Goal: Task Accomplishment & Management: Manage account settings

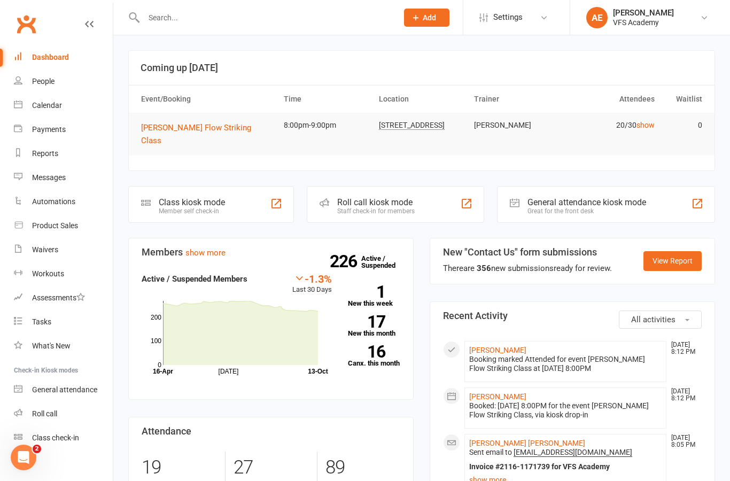
click at [49, 204] on div "Automations" at bounding box center [53, 201] width 43 height 9
select select "100"
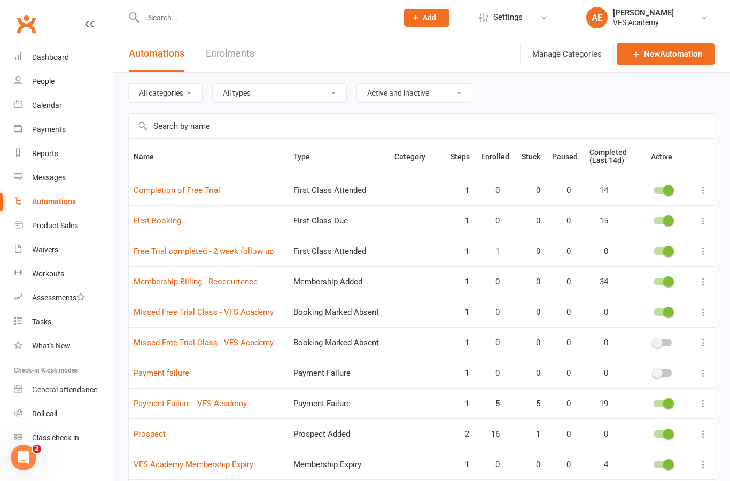
click at [179, 406] on link "Payment Failure - VFS Academy" at bounding box center [190, 404] width 113 height 10
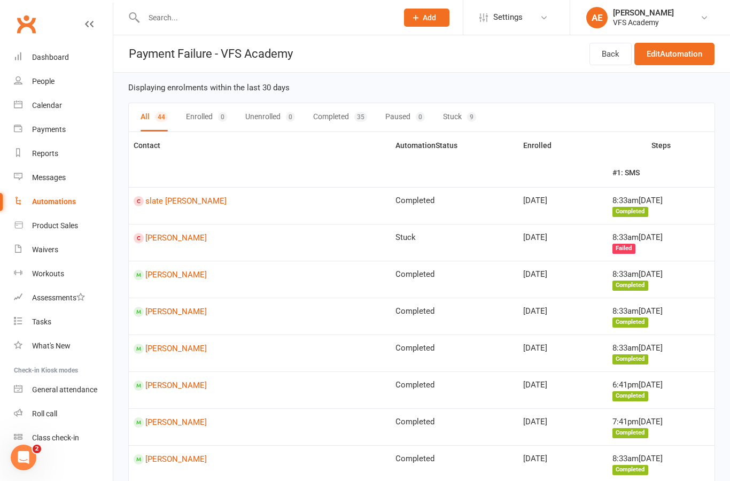
click at [42, 56] on div "Dashboard" at bounding box center [50, 57] width 37 height 9
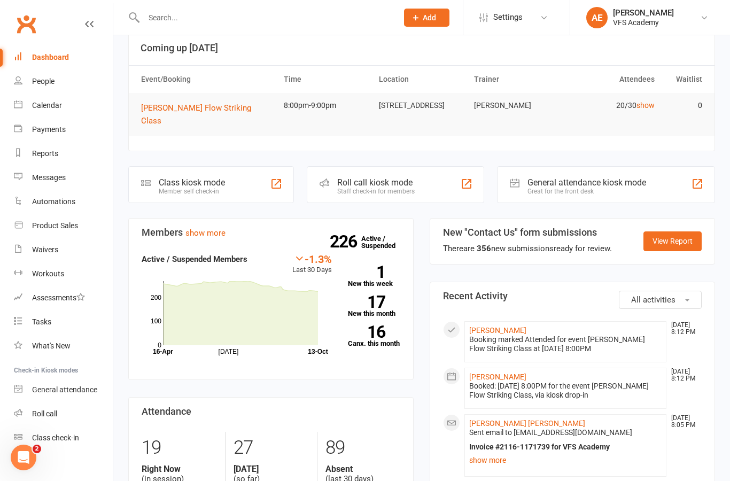
scroll to position [29, 0]
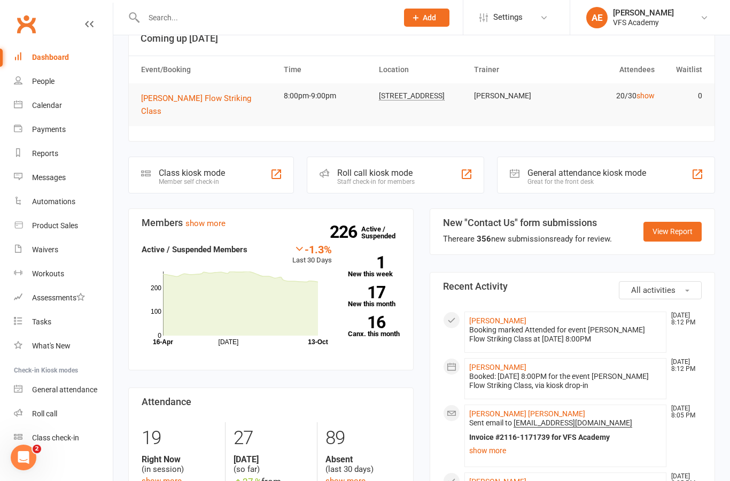
click at [170, 178] on div "Member self check-in" at bounding box center [192, 181] width 66 height 7
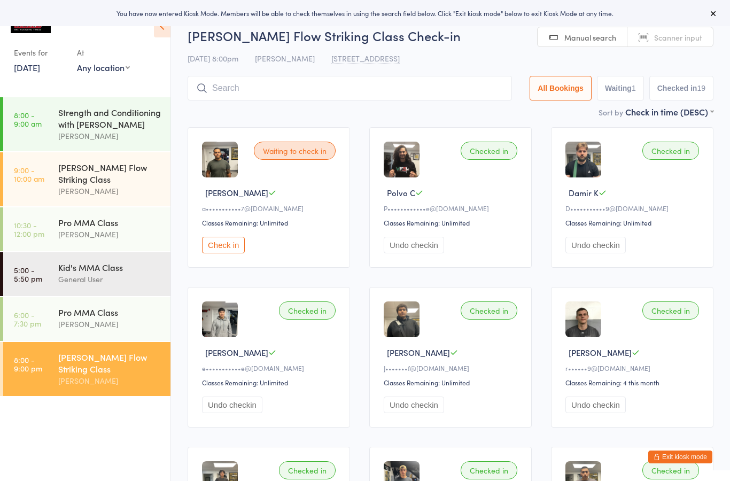
click at [211, 92] on input "search" at bounding box center [350, 88] width 324 height 25
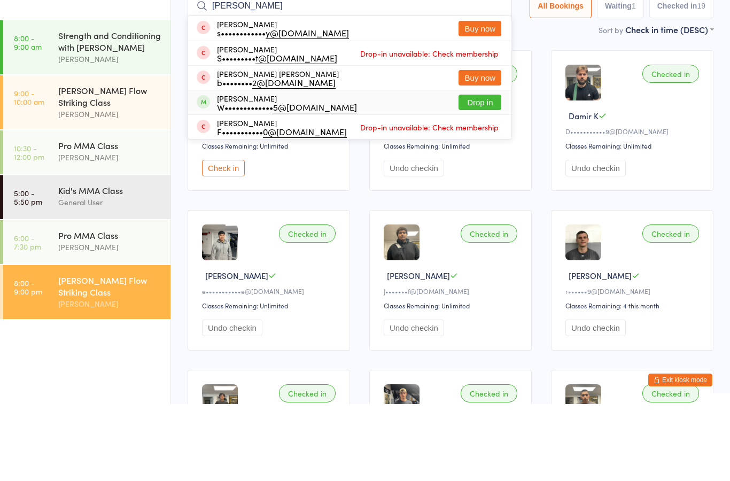
type input "Wes"
click at [384, 167] on div "Wesley meadows Meadows W••••••••••••• 5@gmail.com Drop in" at bounding box center [349, 179] width 323 height 24
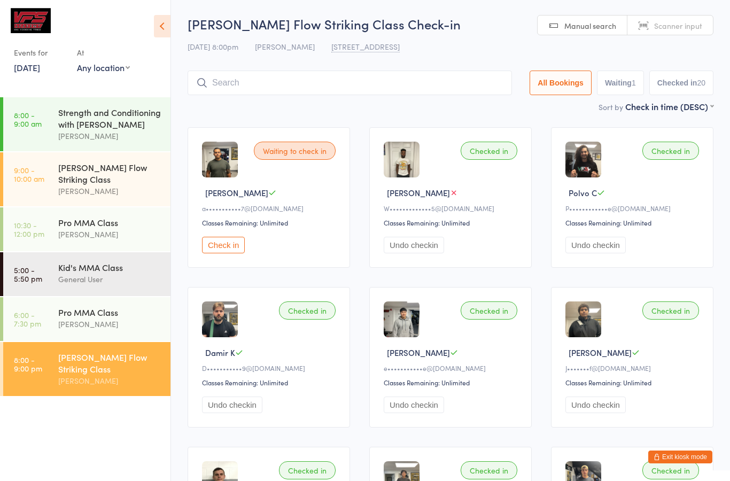
click at [152, 318] on div "[PERSON_NAME]" at bounding box center [109, 324] width 103 height 12
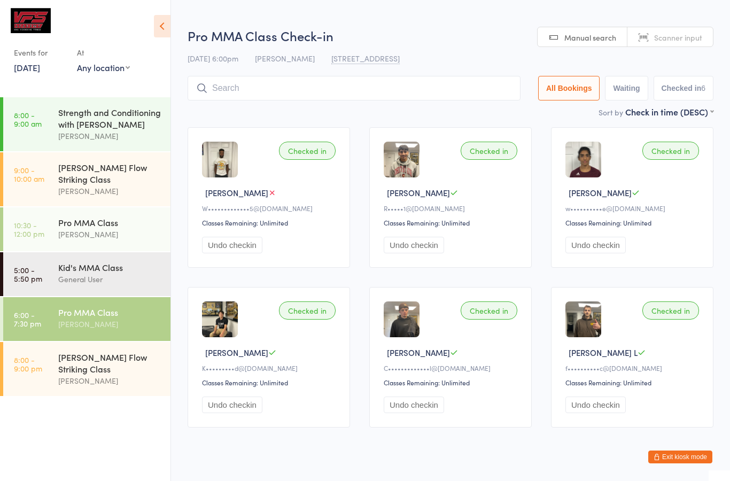
click at [108, 342] on div "Valle Flow Striking Class Mike Valle" at bounding box center [114, 369] width 112 height 54
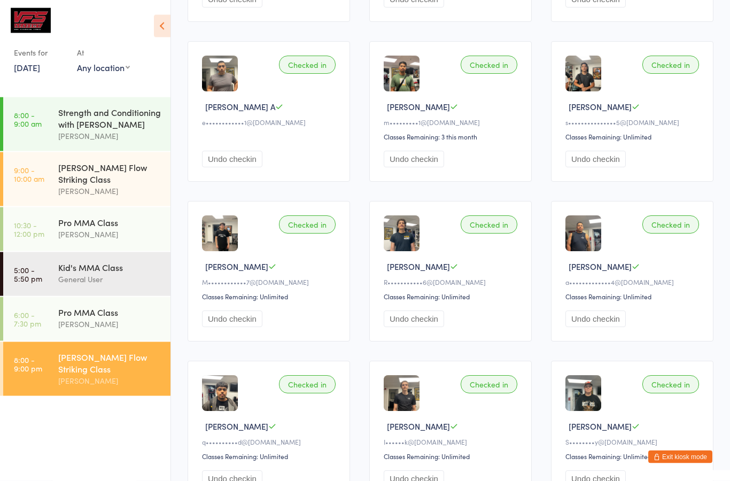
scroll to position [565, 0]
click at [682, 463] on button "Exit kiosk mode" at bounding box center [680, 456] width 64 height 13
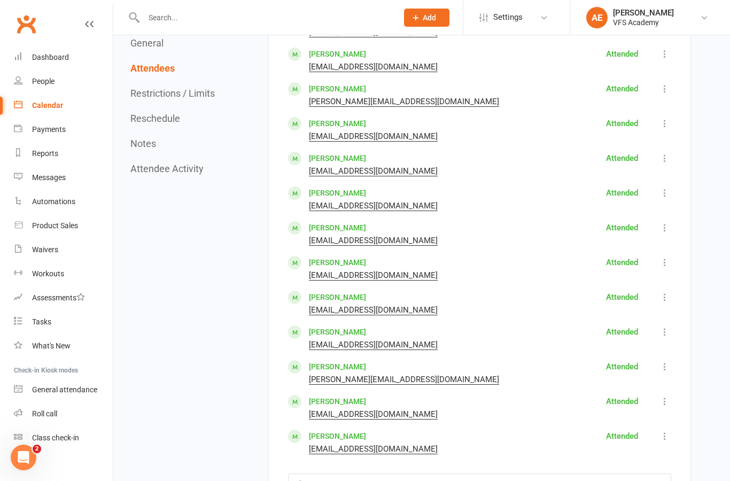
scroll to position [1007, 0]
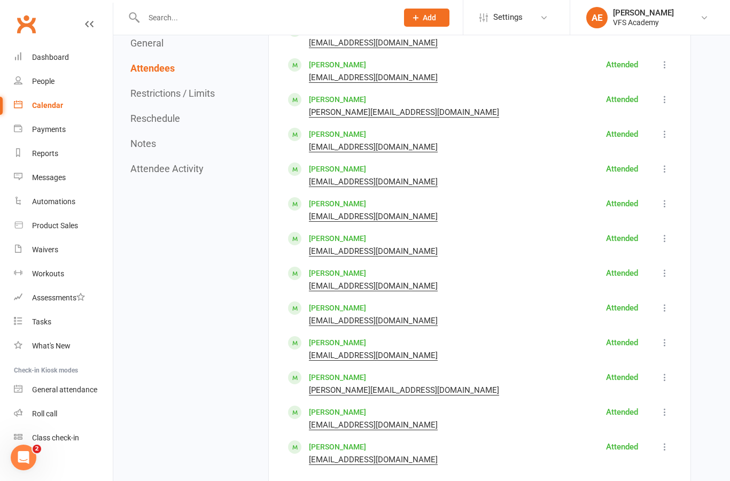
click at [347, 243] on link "Miguel Palmero" at bounding box center [337, 238] width 57 height 9
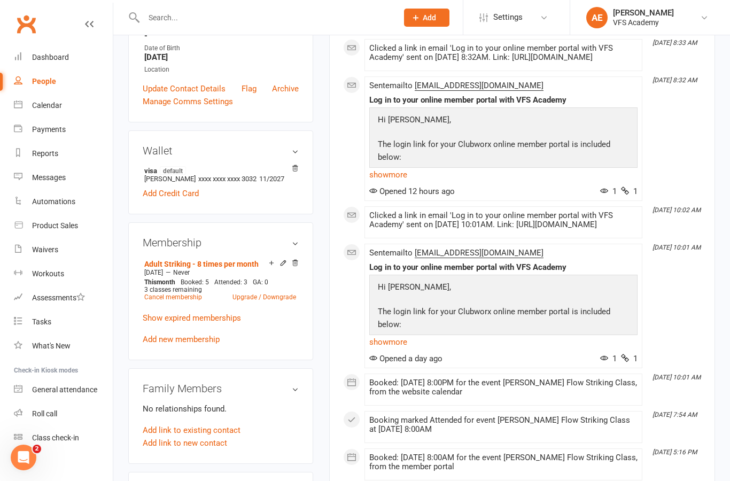
scroll to position [254, 0]
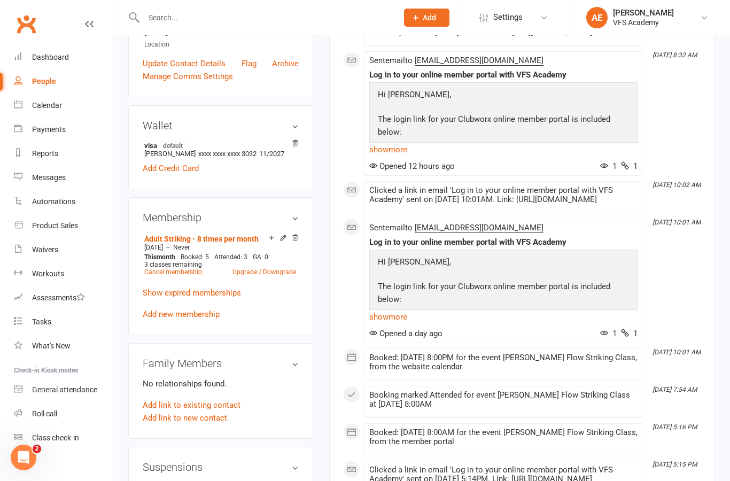
click at [201, 319] on link "Add new membership" at bounding box center [181, 314] width 77 height 10
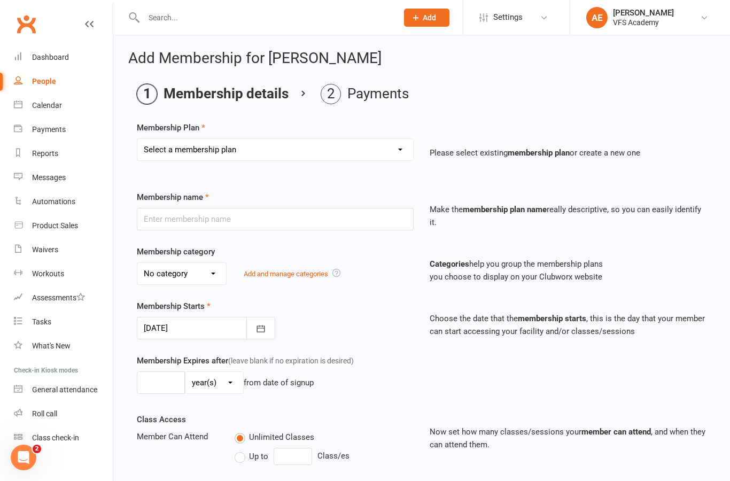
click at [397, 151] on select "Select a membership plan Create new Membership Plan Kid's Monthly Unlimited Kid…" at bounding box center [275, 149] width 276 height 21
select select "26"
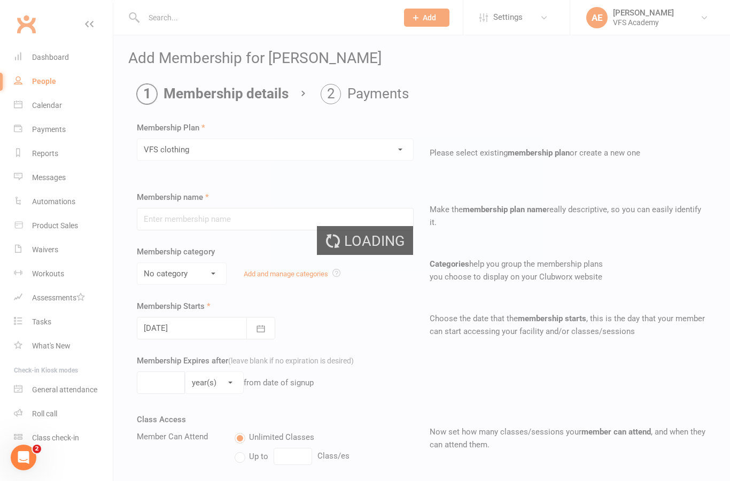
type input "VFS clothing"
select select "4"
type input "1"
select select "0"
type input "0"
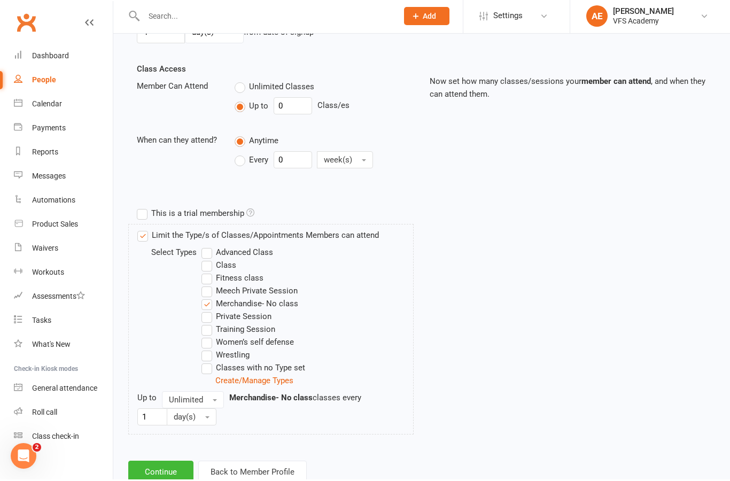
scroll to position [392, 0]
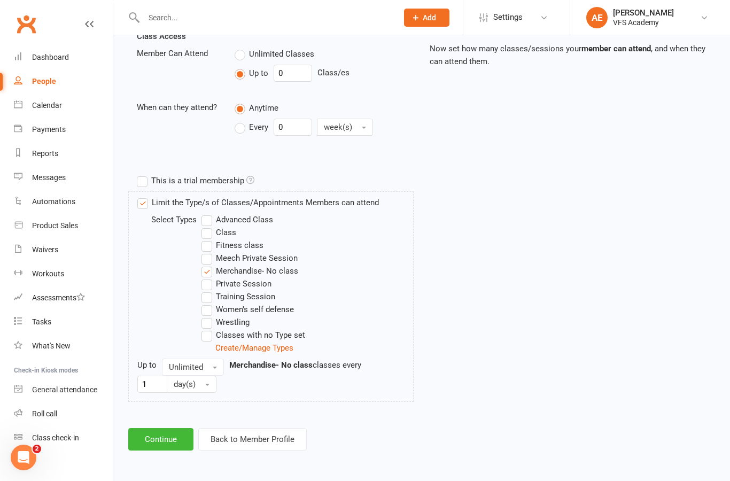
click at [174, 430] on button "Continue" at bounding box center [160, 439] width 65 height 22
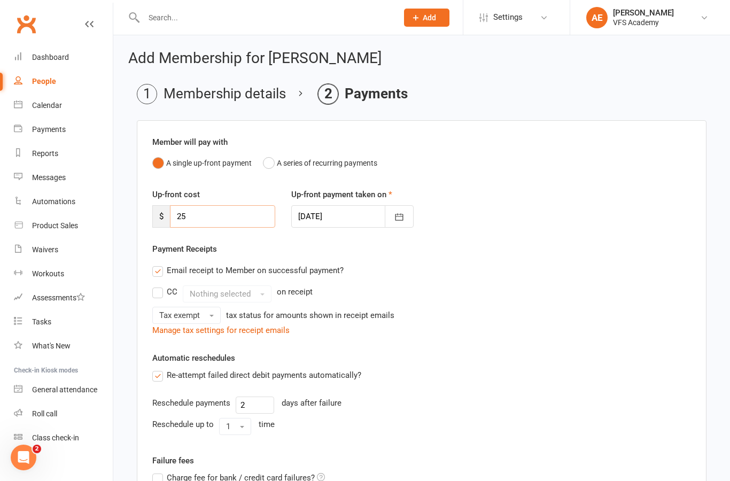
click at [242, 221] on input "25" at bounding box center [222, 216] width 105 height 22
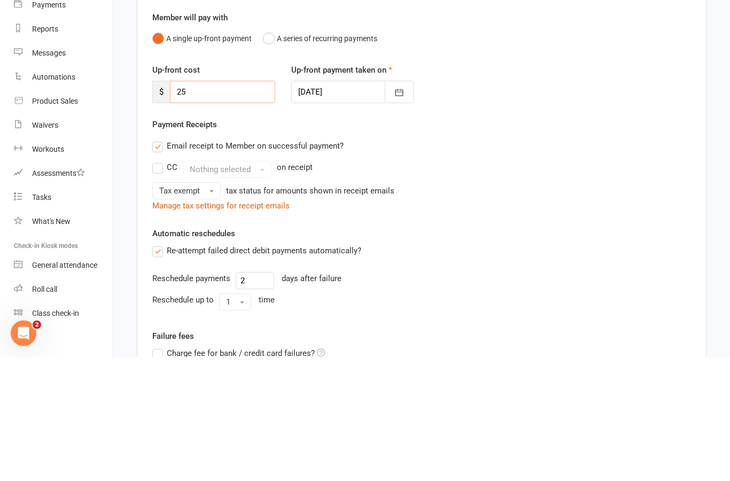
type input "2"
type input "21"
click at [566, 188] on div "Up-front cost $ 21 Up-front payment taken on 13 Oct 2025 October 2025 Sun Mon T…" at bounding box center [421, 215] width 555 height 54
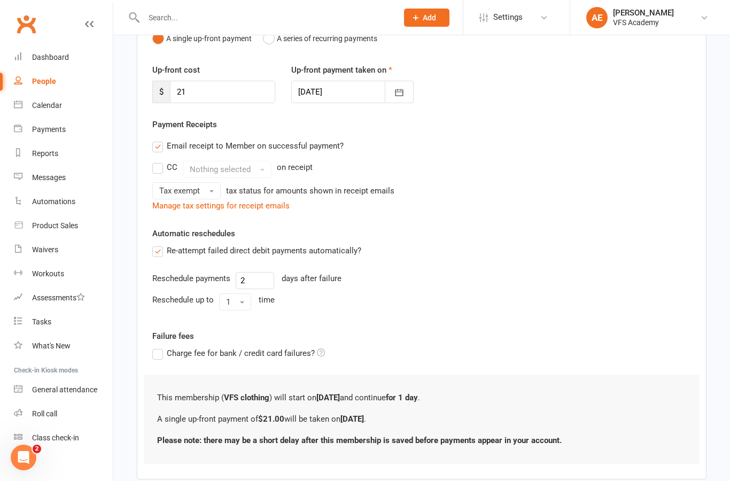
scroll to position [152, 0]
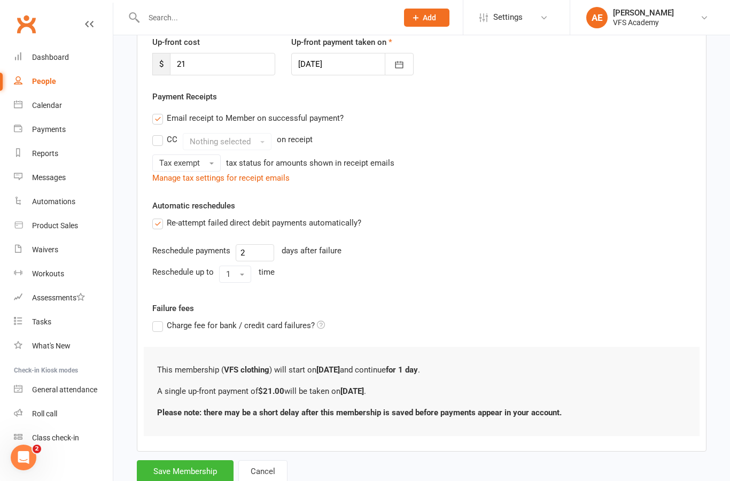
click at [163, 478] on button "Save Membership" at bounding box center [185, 471] width 97 height 22
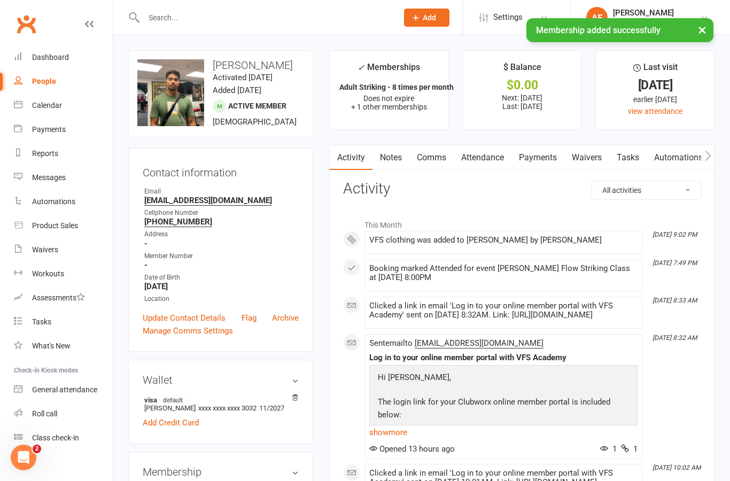
click at [400, 161] on link "Notes" at bounding box center [390, 157] width 37 height 25
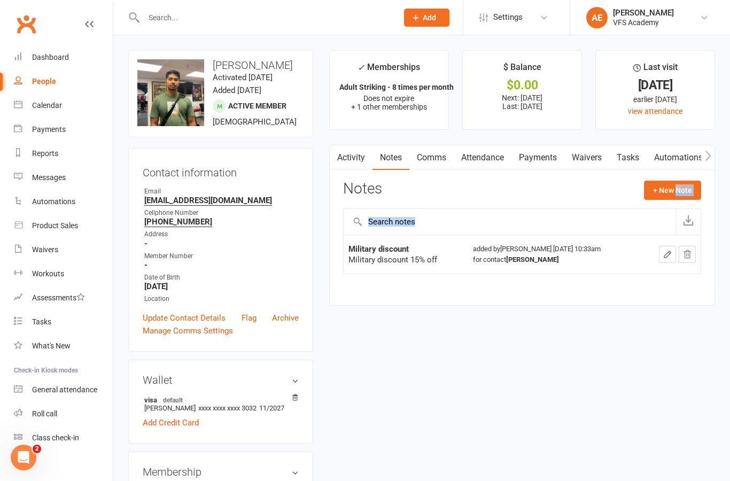
click at [59, 69] on link "Dashboard" at bounding box center [63, 57] width 99 height 24
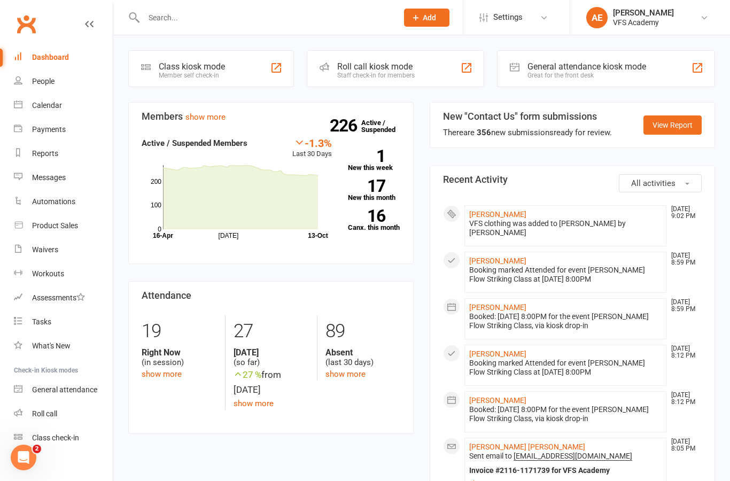
click at [248, 75] on div "Class kiosk mode Member self check-in" at bounding box center [211, 68] width 166 height 37
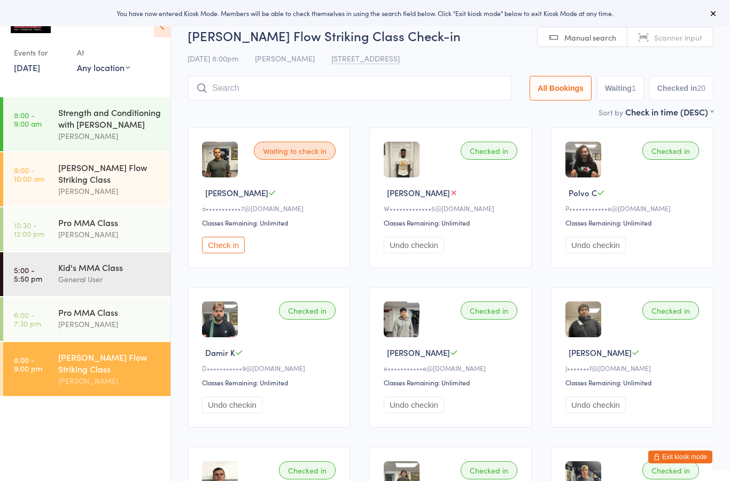
click at [687, 458] on button "Exit kiosk mode" at bounding box center [680, 456] width 64 height 13
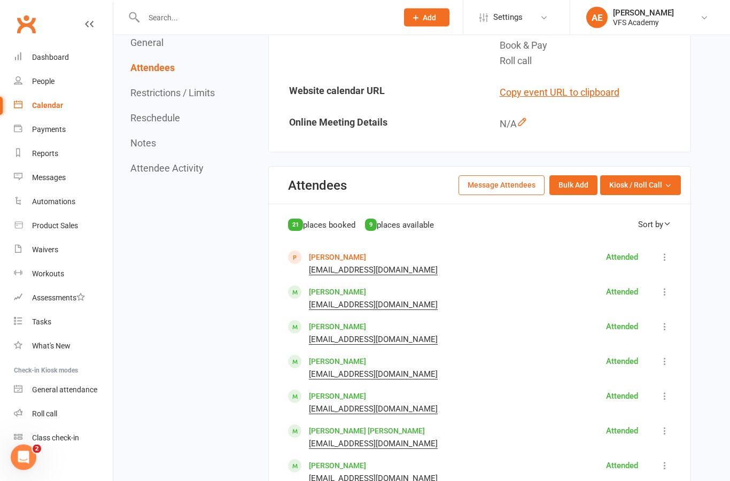
scroll to position [495, 0]
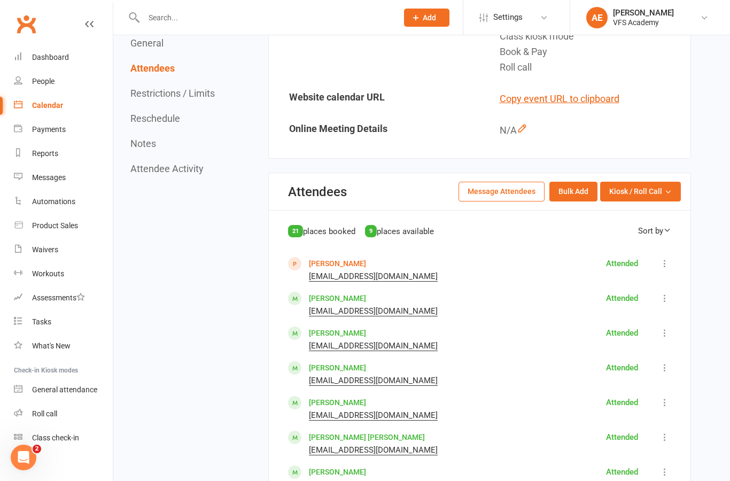
click at [339, 268] on link "[PERSON_NAME]" at bounding box center [337, 263] width 57 height 9
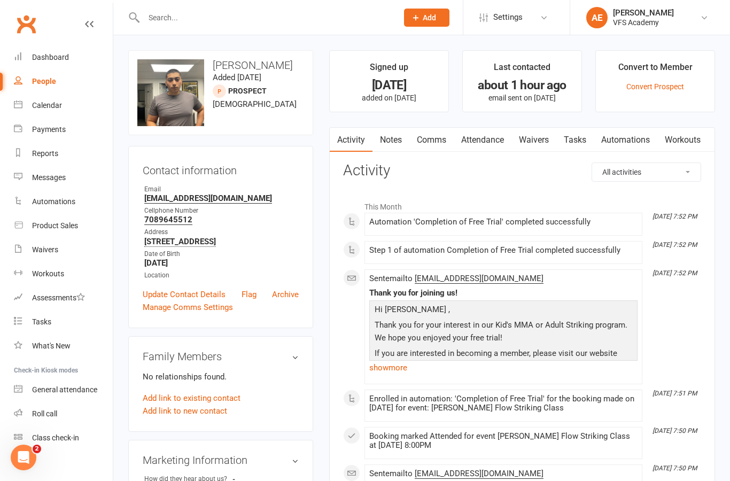
click at [652, 82] on link "Convert Prospect" at bounding box center [655, 86] width 58 height 9
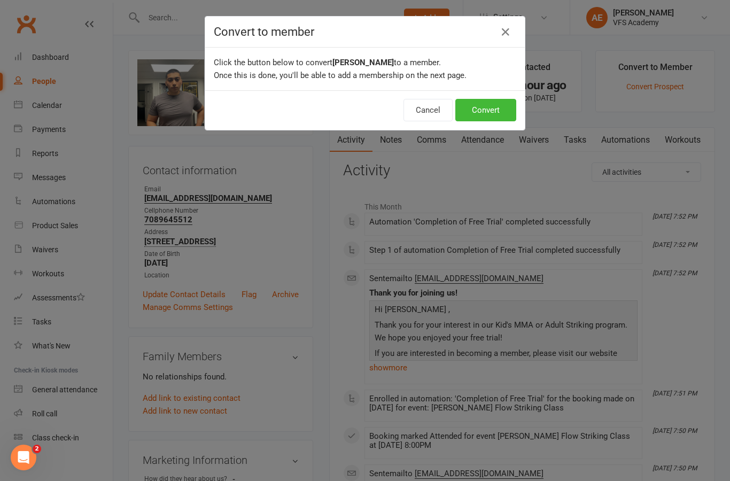
click at [501, 112] on button "Convert" at bounding box center [485, 110] width 61 height 22
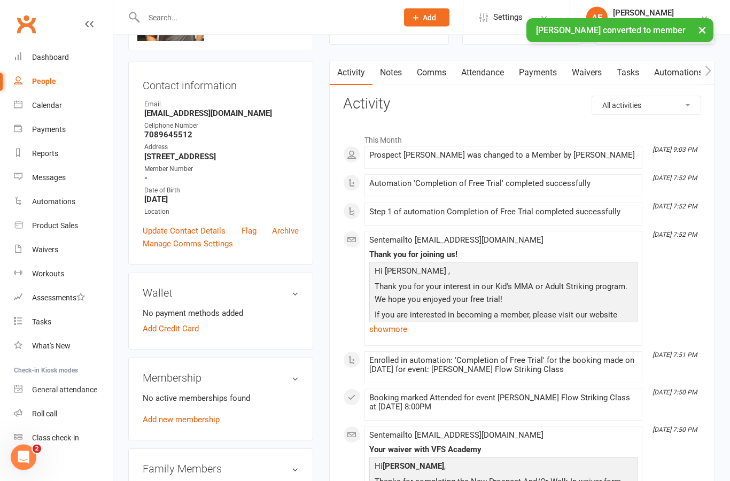
scroll to position [85, 0]
click at [165, 419] on link "Add new membership" at bounding box center [181, 420] width 77 height 10
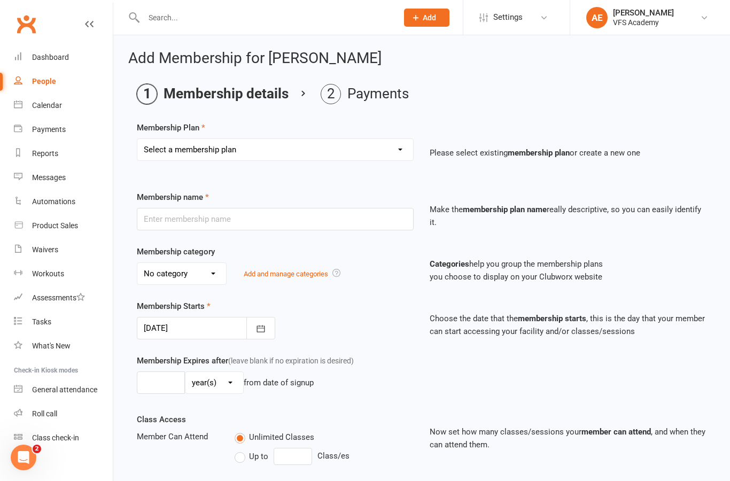
click at [381, 145] on select "Select a membership plan Create new Membership Plan Kid's Monthly Unlimited Kid…" at bounding box center [275, 149] width 276 height 21
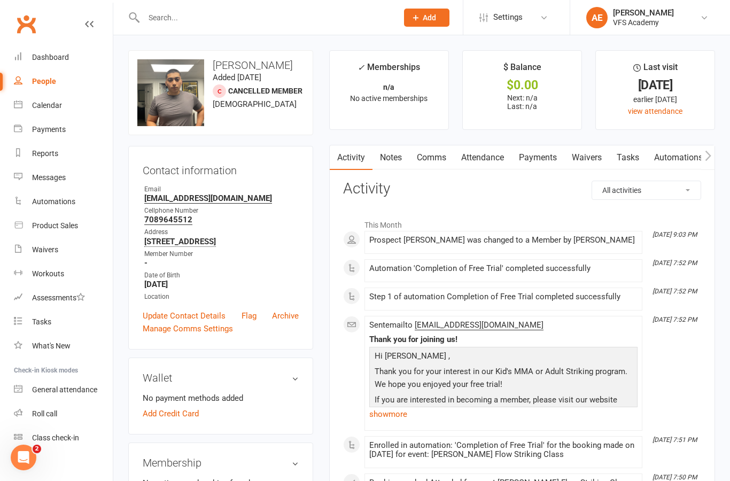
click at [61, 104] on div "Calendar" at bounding box center [47, 105] width 30 height 9
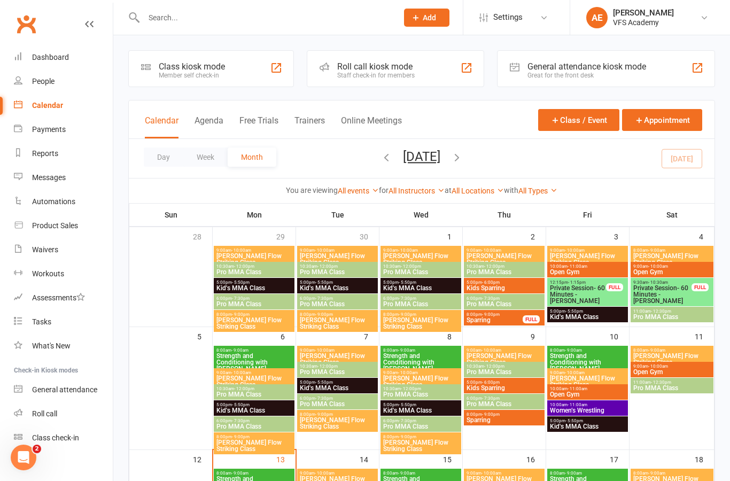
click at [37, 51] on link "Dashboard" at bounding box center [63, 57] width 99 height 24
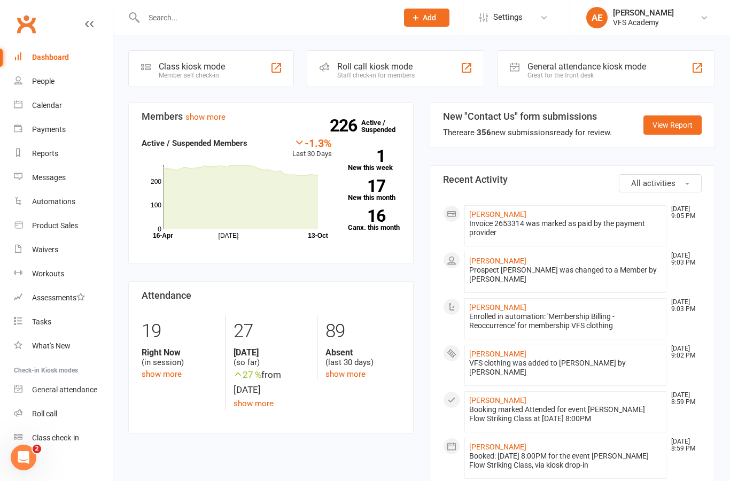
click at [34, 82] on div "People" at bounding box center [43, 81] width 22 height 9
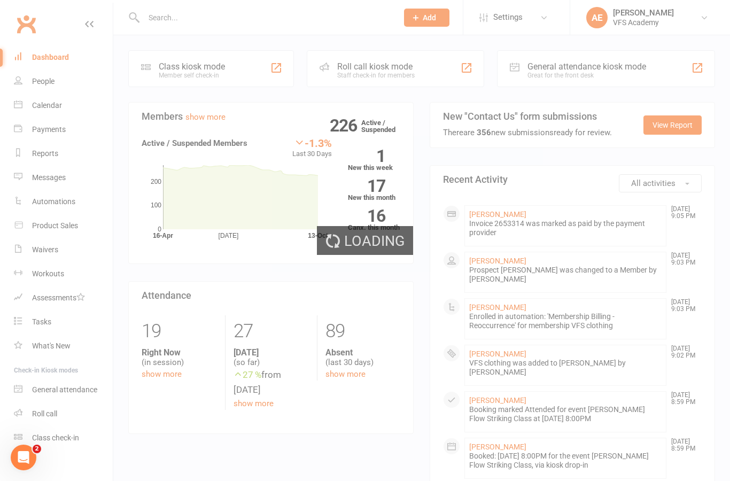
select select "100"
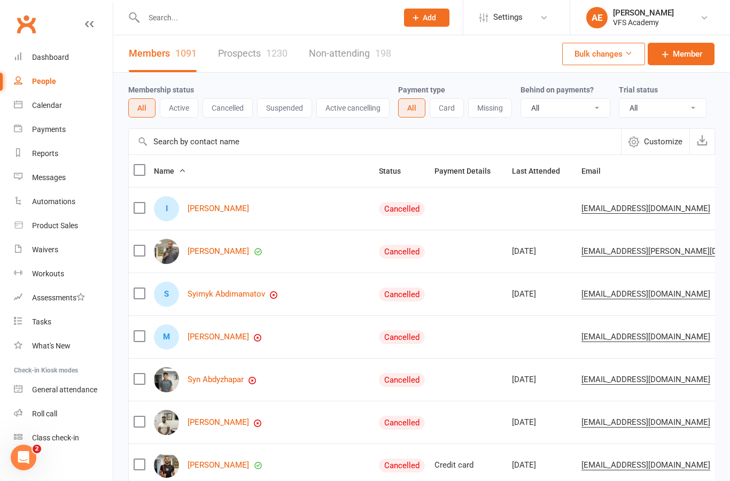
click at [290, 235] on td "Abdirisaq Abdi" at bounding box center [261, 251] width 225 height 43
click at [315, 246] on div "Abdirisaq Abdi" at bounding box center [261, 251] width 215 height 25
click at [327, 253] on div "Abdirisaq Abdi" at bounding box center [261, 251] width 215 height 25
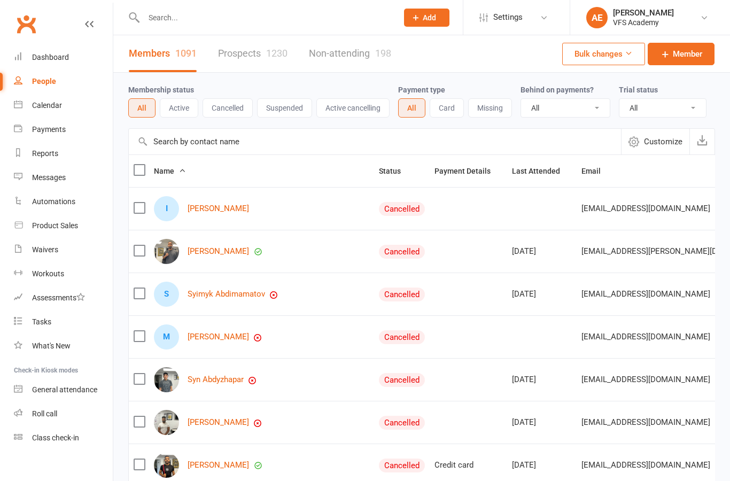
select select "100"
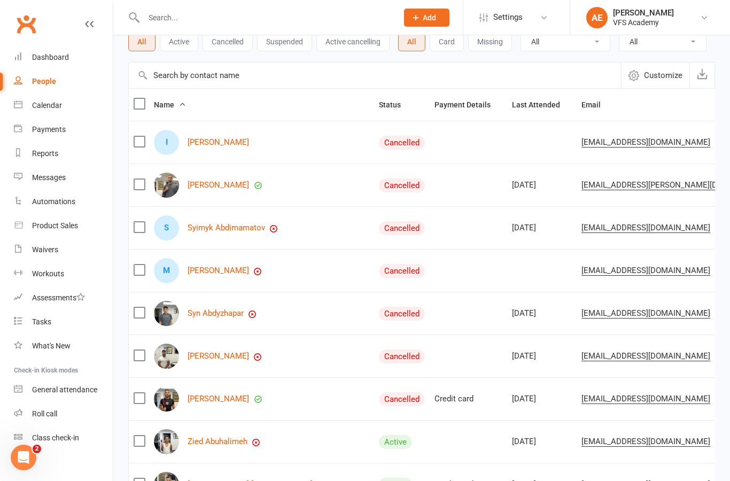
click at [60, 64] on link "Dashboard" at bounding box center [63, 57] width 99 height 24
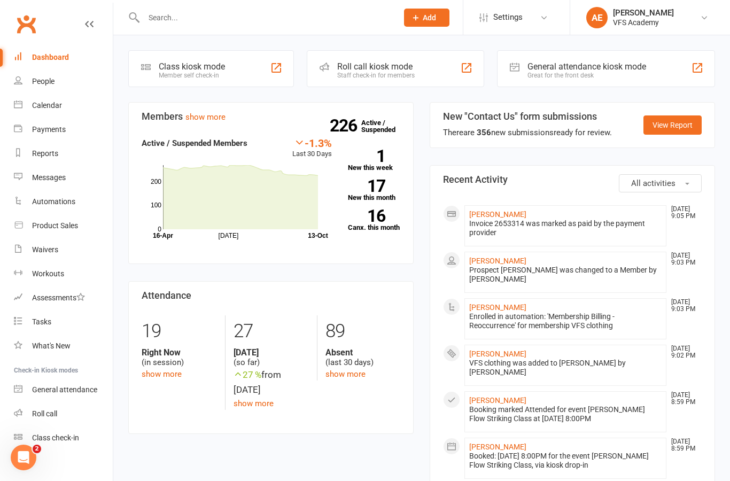
click at [517, 396] on link "[PERSON_NAME]" at bounding box center [497, 400] width 57 height 9
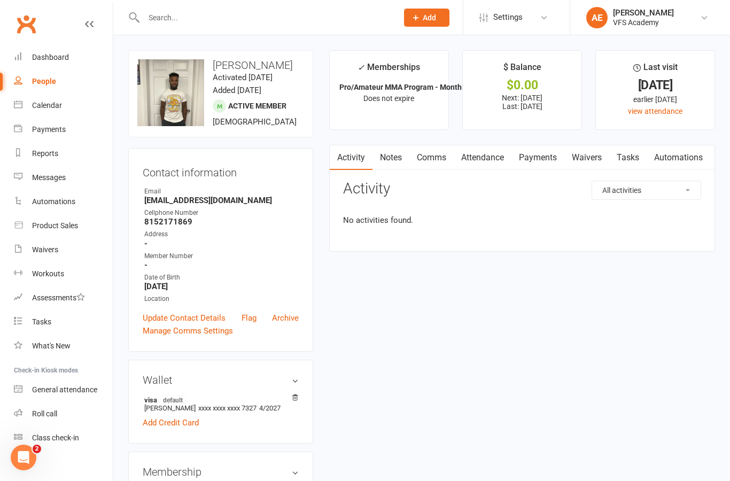
scroll to position [39, 0]
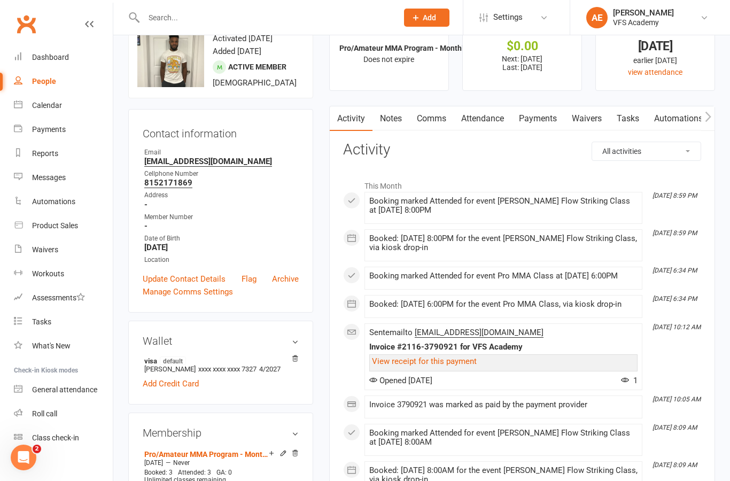
click at [55, 51] on link "Dashboard" at bounding box center [63, 57] width 99 height 24
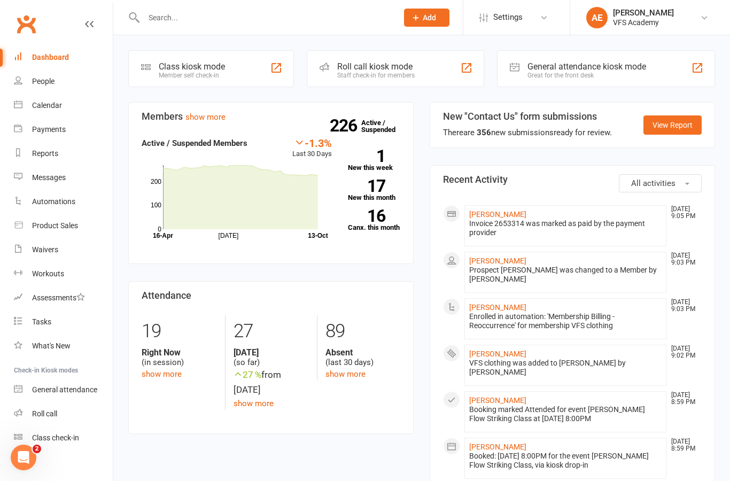
click at [241, 87] on div "Class kiosk mode Member self check-in" at bounding box center [211, 68] width 166 height 37
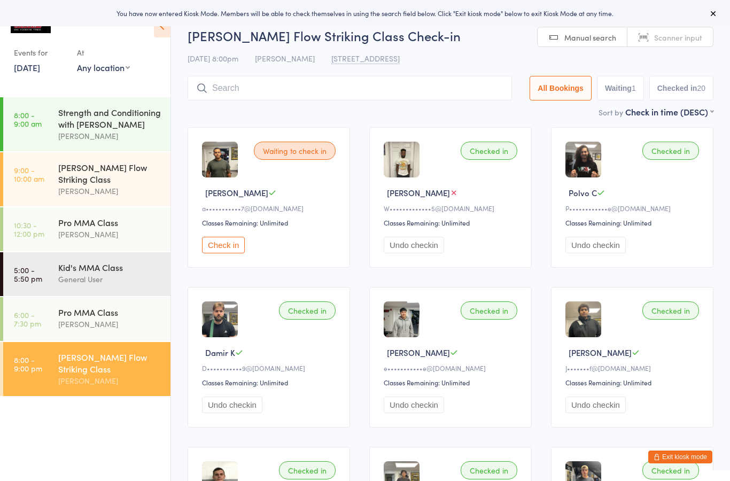
click at [697, 454] on button "Exit kiosk mode" at bounding box center [680, 456] width 64 height 13
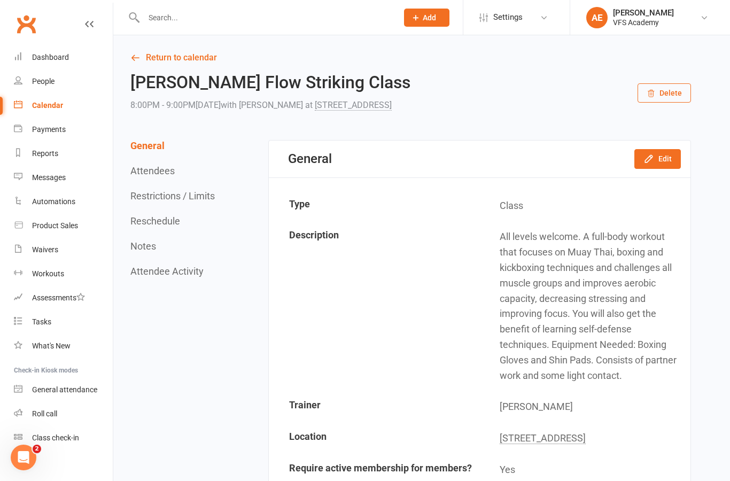
click at [32, 64] on link "Dashboard" at bounding box center [63, 57] width 99 height 24
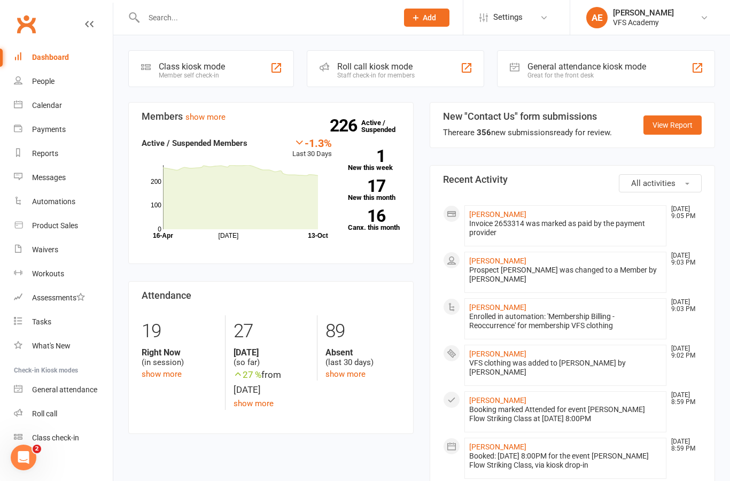
click at [162, 84] on div "Class kiosk mode Member self check-in" at bounding box center [211, 68] width 166 height 37
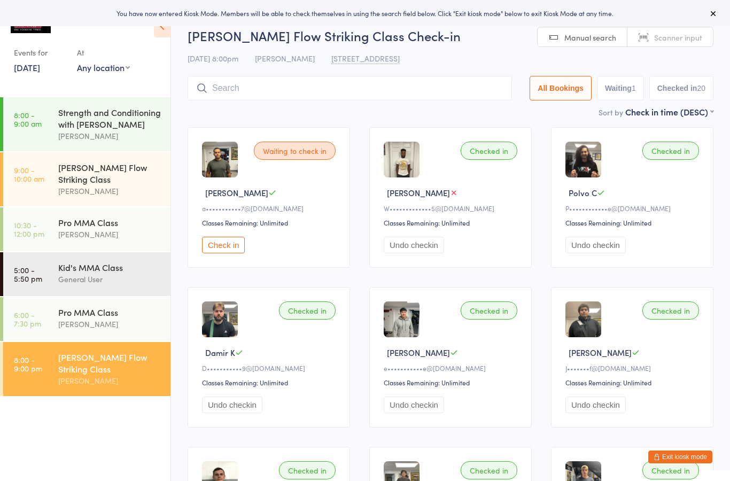
click at [662, 458] on button "Exit kiosk mode" at bounding box center [680, 456] width 64 height 13
